Goal: Task Accomplishment & Management: Manage account settings

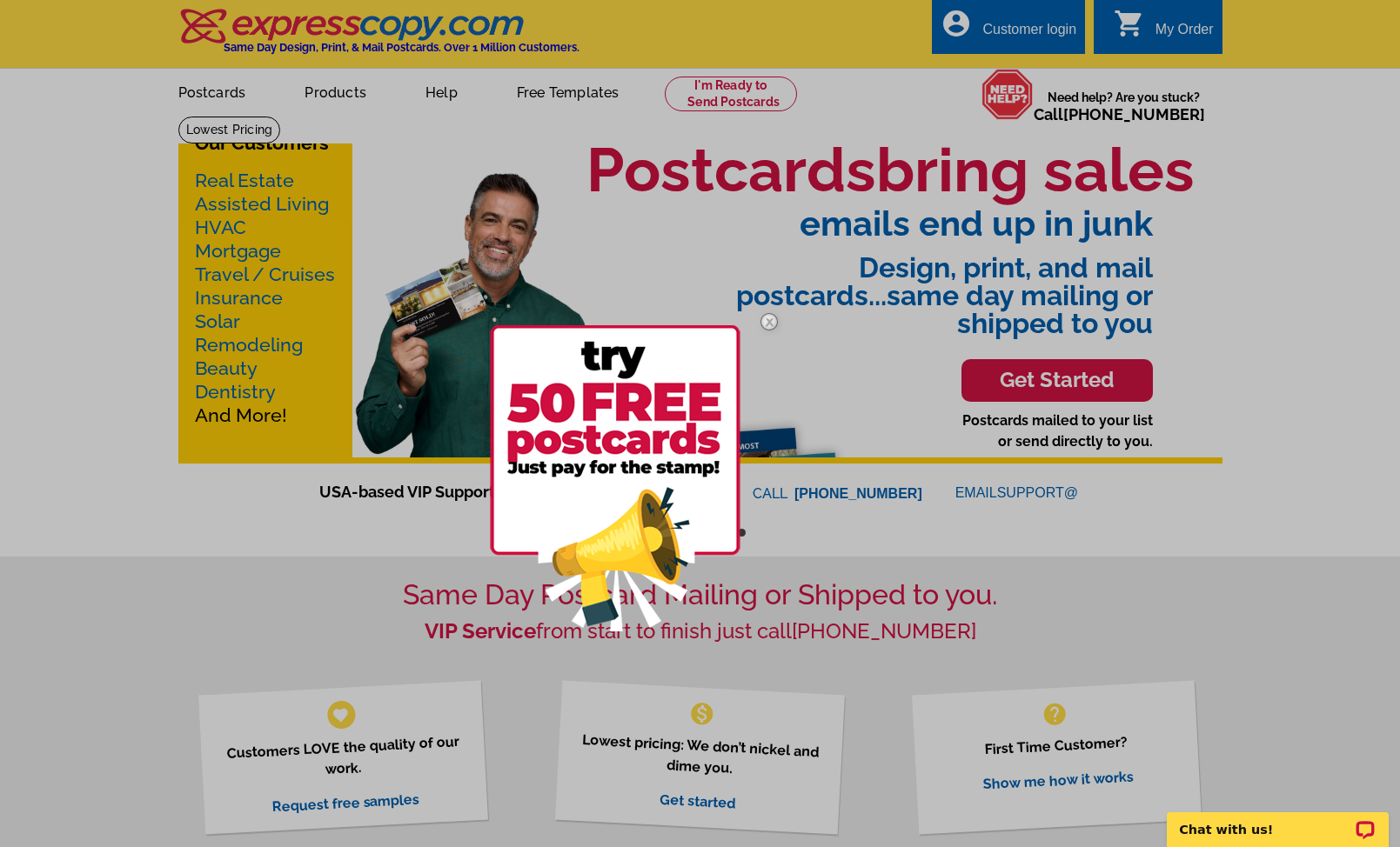
click at [1040, 32] on div at bounding box center [700, 423] width 1400 height 847
click at [773, 319] on img at bounding box center [769, 321] width 50 height 50
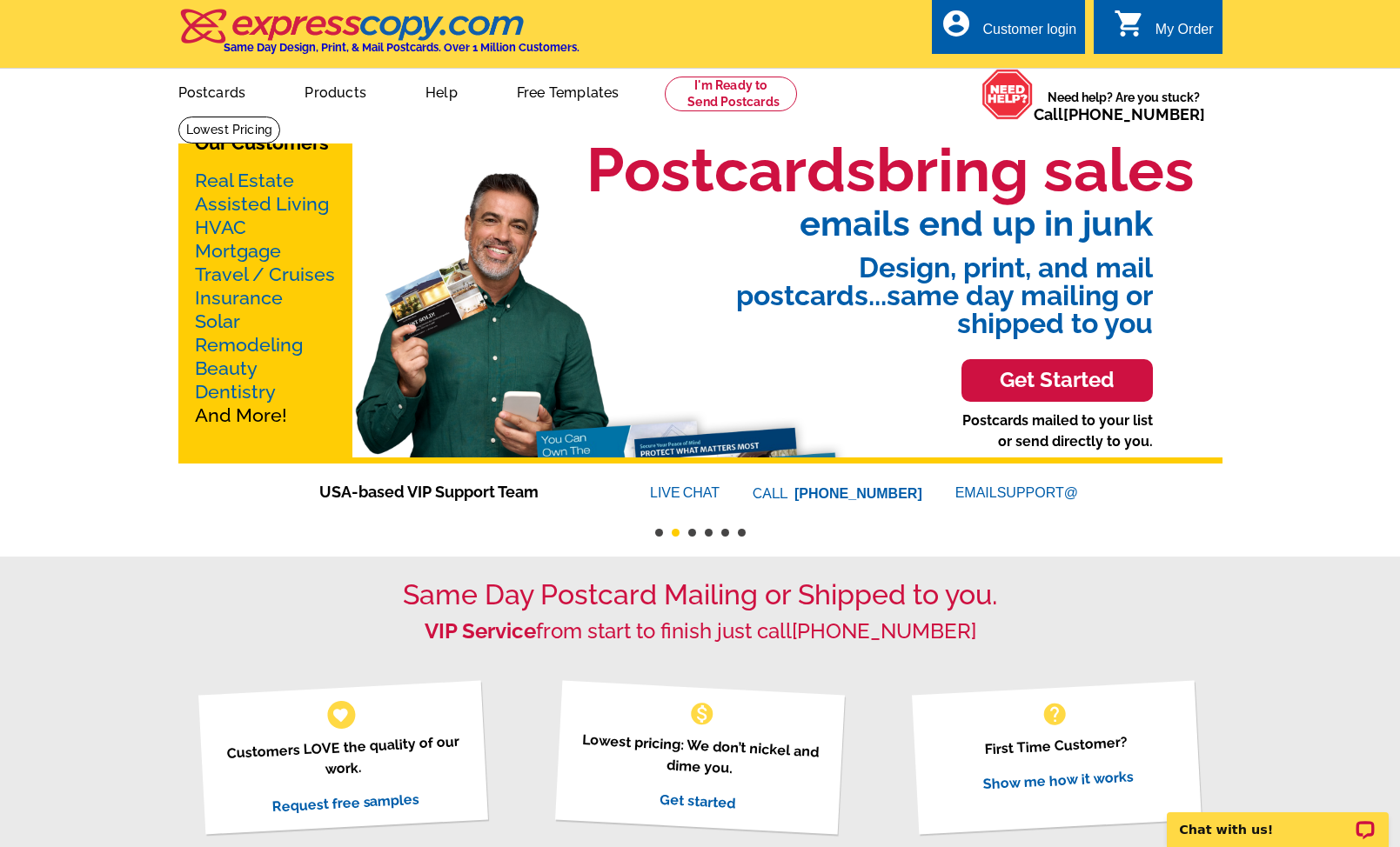
click at [1025, 49] on div "account_circle Customer login" at bounding box center [1007, 27] width 153 height 55
click at [1032, 27] on div "Customer login" at bounding box center [1028, 34] width 94 height 25
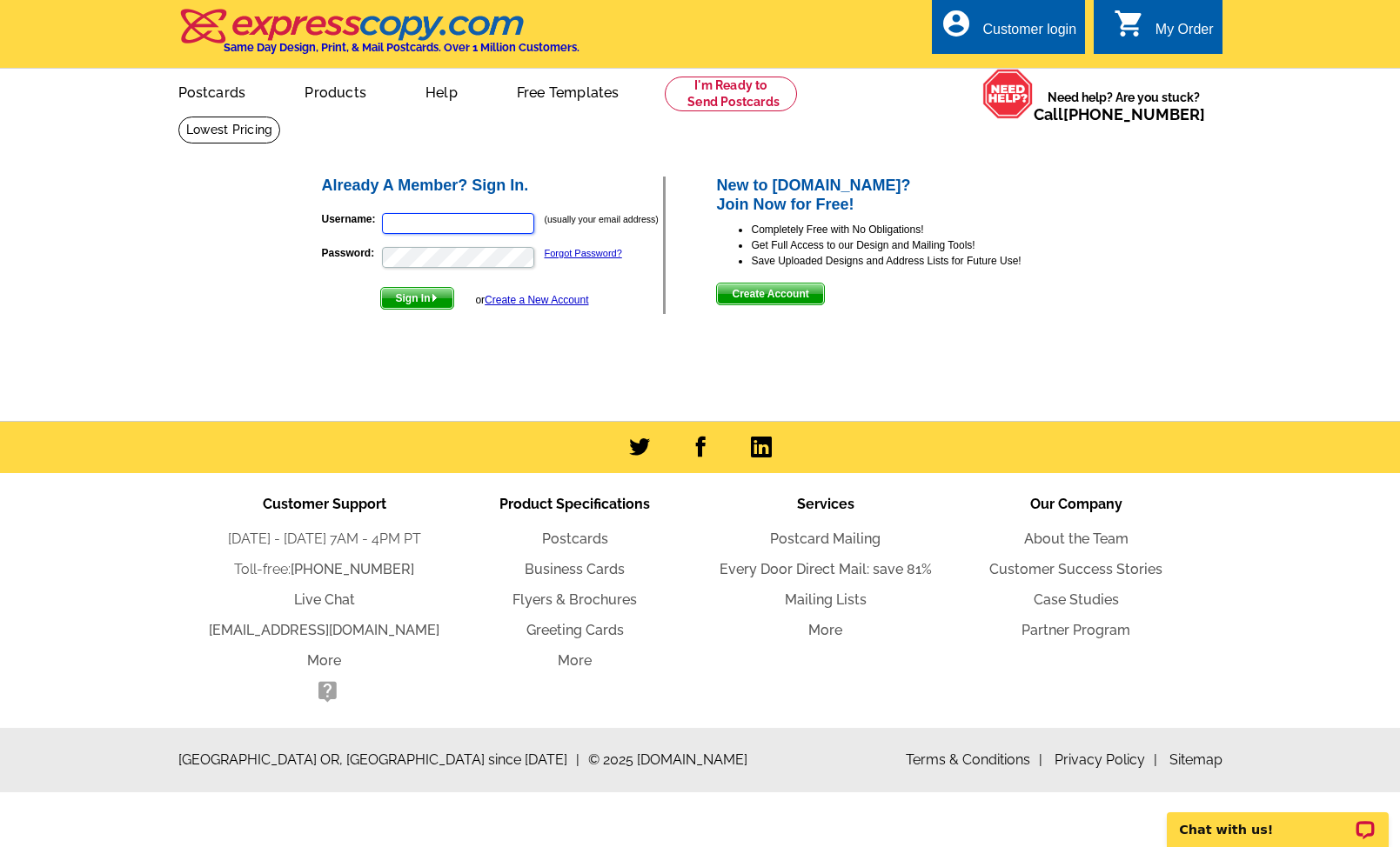
click at [416, 217] on input "Username:" at bounding box center [458, 223] width 152 height 21
type input "[PERSON_NAME][EMAIL_ADDRESS][DOMAIN_NAME]"
click at [415, 297] on span "Sign In" at bounding box center [416, 298] width 72 height 21
